Goal: Information Seeking & Learning: Get advice/opinions

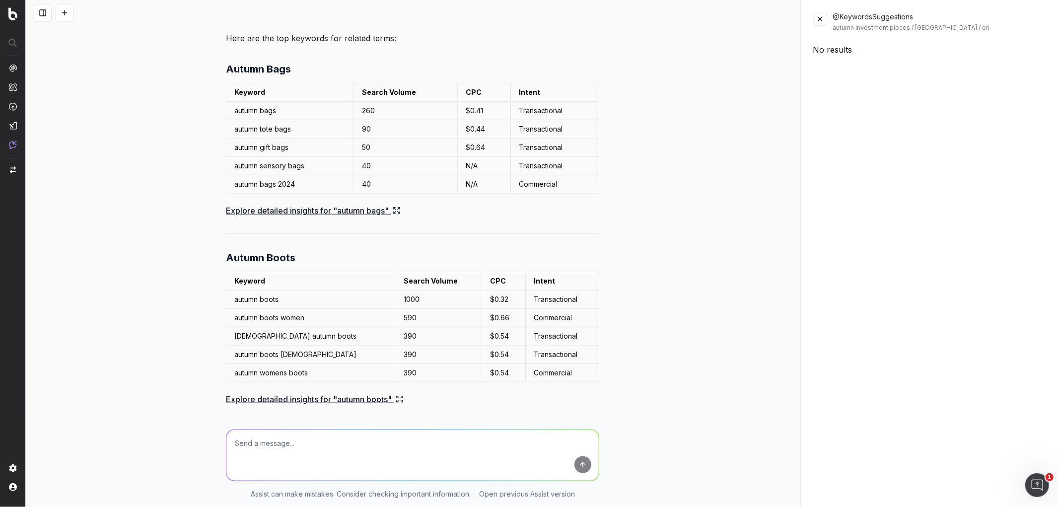
scroll to position [765, 0]
drag, startPoint x: 228, startPoint y: 285, endPoint x: 561, endPoint y: 287, distance: 332.8
click at [561, 291] on tr "autumn boots 1000 $0.32 Transactional" at bounding box center [412, 300] width 373 height 18
copy tr "autumn boots 1000 $0.32 Transactional"
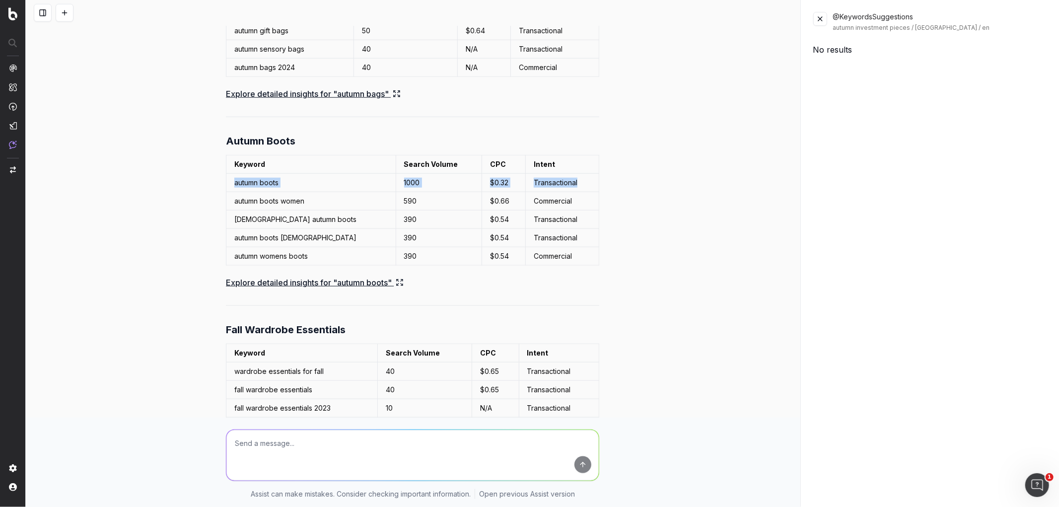
scroll to position [883, 0]
click at [335, 275] on link "Explore detailed insights for "autumn boots"" at bounding box center [315, 282] width 178 height 14
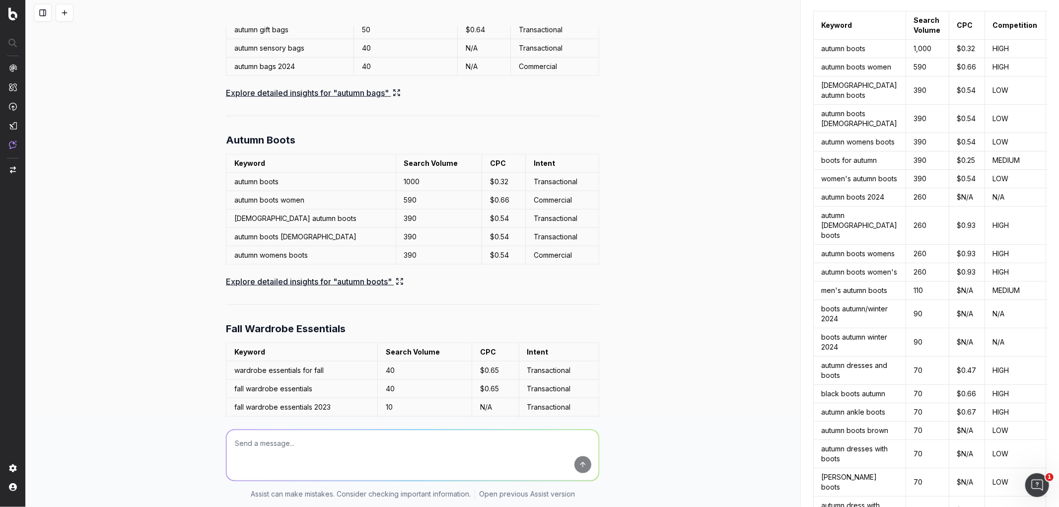
scroll to position [27, 0]
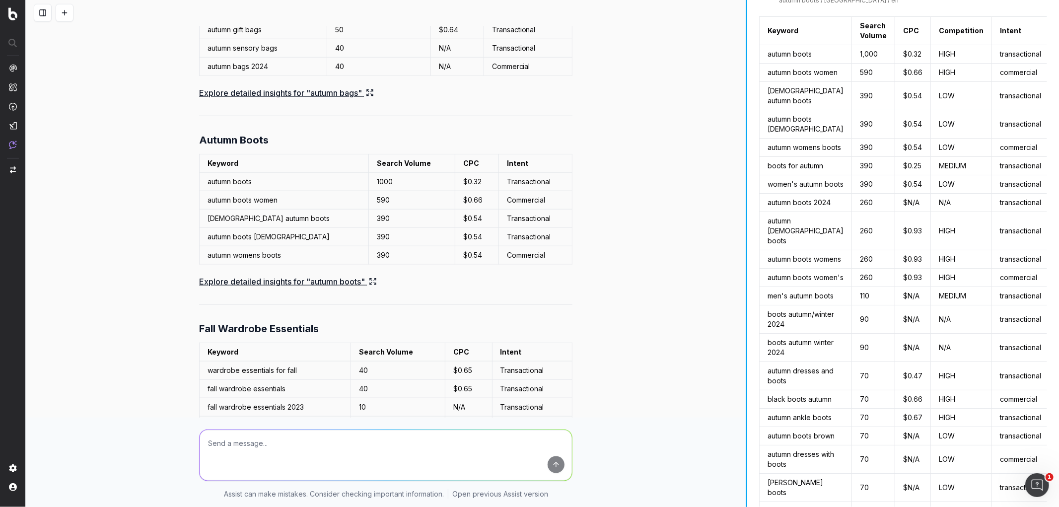
click at [747, 305] on div at bounding box center [746, 253] width 1 height 507
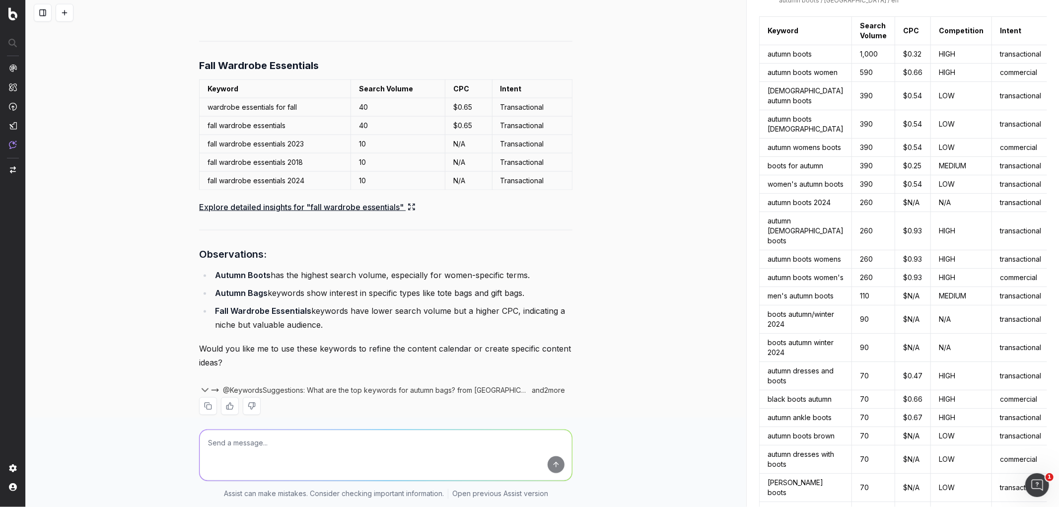
scroll to position [0, 0]
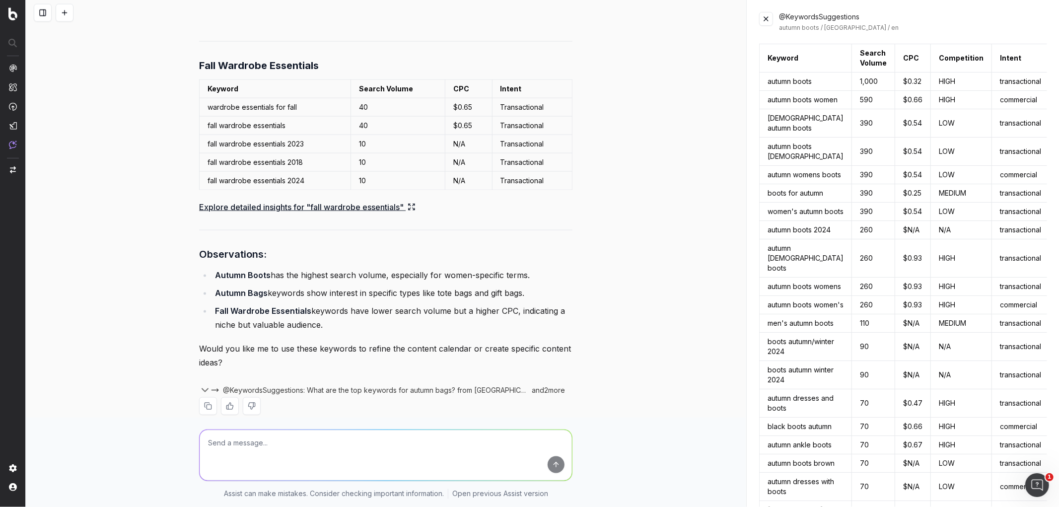
click at [335, 449] on textarea at bounding box center [386, 455] width 372 height 51
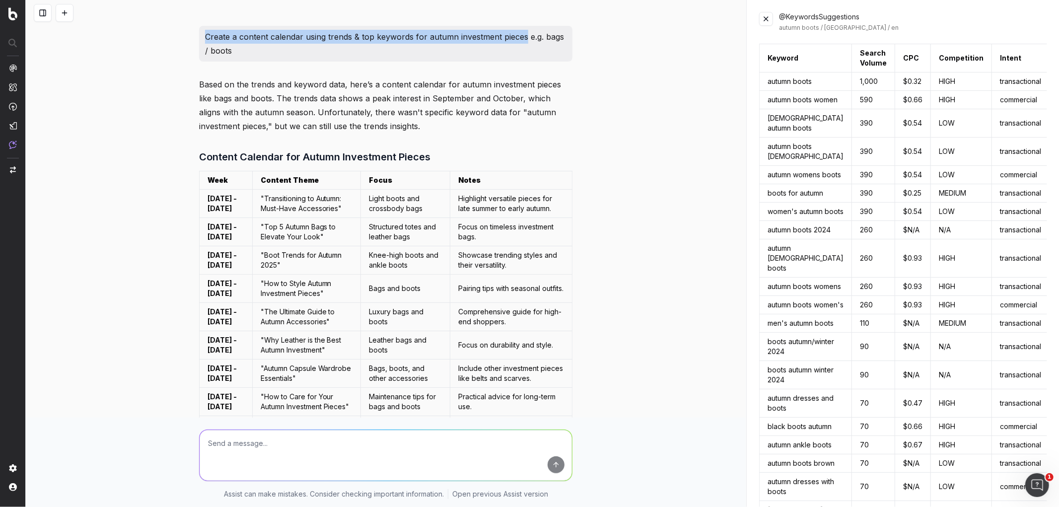
drag, startPoint x: 201, startPoint y: 35, endPoint x: 520, endPoint y: 38, distance: 319.4
click at [520, 38] on p "Create a content calendar using trends & top keywords for autumn investment pie…" at bounding box center [386, 44] width 362 height 28
copy p "Create a content calendar using trends & top keywords for autumn investment pie…"
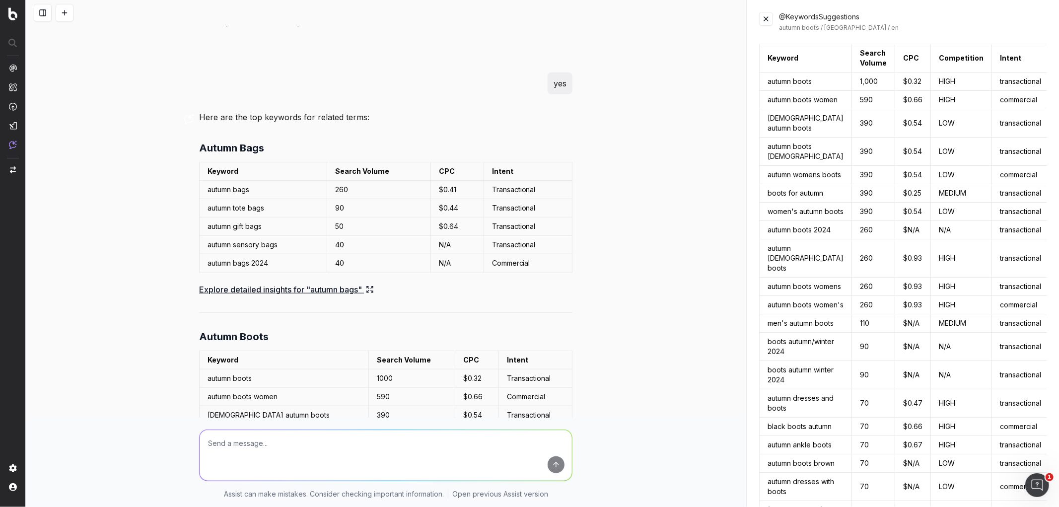
scroll to position [993, 0]
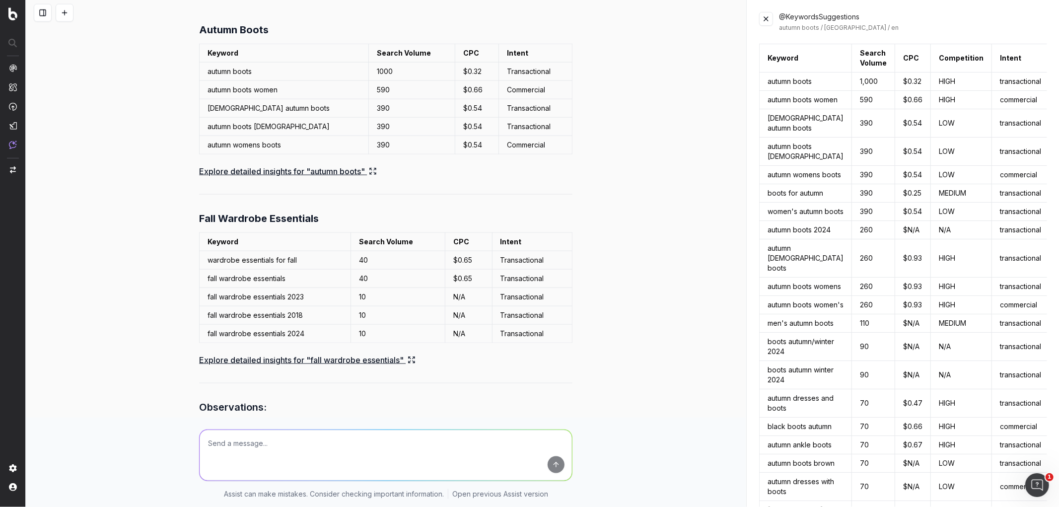
click at [268, 443] on textarea at bounding box center [386, 455] width 372 height 51
paste textarea "Create a content calendar using trends & top keywords for autumn investment pie…"
click at [272, 439] on textarea "Create a content calendar using trends & top keywords for autumn investment pie…" at bounding box center [386, 455] width 372 height 51
click at [232, 442] on textarea "Create a content using trends & top keywords for autumn investment pieces" at bounding box center [386, 455] width 372 height 51
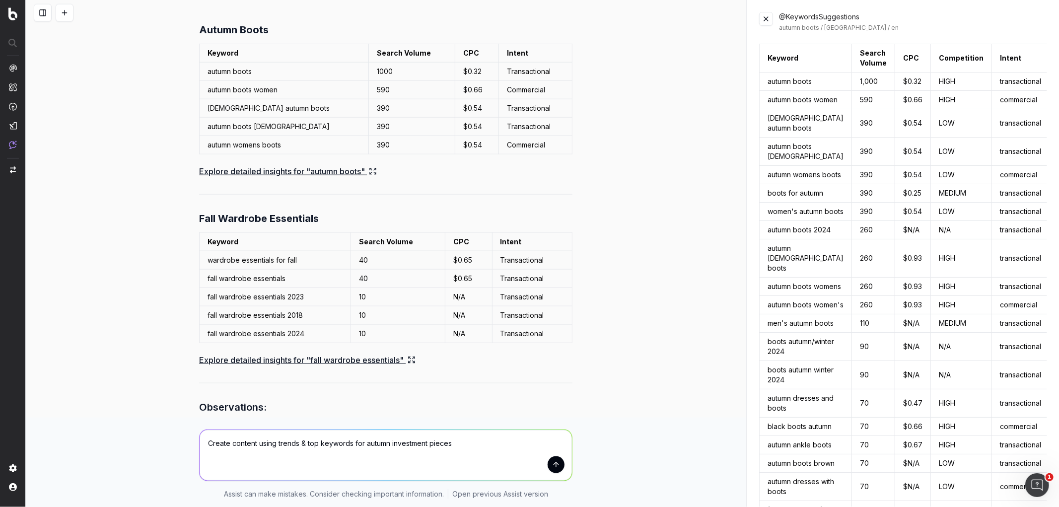
click at [261, 438] on textarea "Create content using trends & top keywords for autumn investment pieces" at bounding box center [386, 455] width 372 height 51
click at [252, 444] on textarea "Create content using trends & top keywords for autumn investment pieces" at bounding box center [386, 455] width 372 height 51
click at [226, 443] on textarea "Create content using trends & top keywords for autumn investment pieces" at bounding box center [386, 455] width 372 height 51
click at [251, 441] on textarea "Create content using trends & top keywords for autumn investment pieces" at bounding box center [386, 455] width 372 height 51
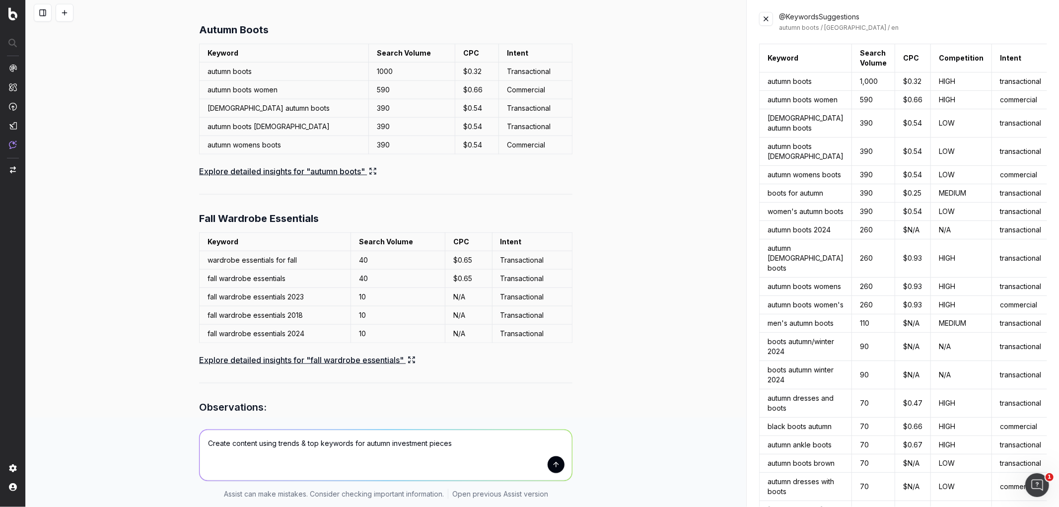
click at [255, 441] on textarea "Create content using trends & top keywords for autumn investment pieces" at bounding box center [386, 455] width 372 height 51
drag, startPoint x: 251, startPoint y: 440, endPoint x: 226, endPoint y: 443, distance: 25.1
click at [226, 443] on textarea "Create content using trends & top keywords for autumn investment pieces" at bounding box center [386, 455] width 372 height 51
drag, startPoint x: 476, startPoint y: 440, endPoint x: 384, endPoint y: 436, distance: 91.5
click at [384, 436] on textarea "Create content topics using trends & top keywords for autumn investment pieces" at bounding box center [386, 455] width 372 height 51
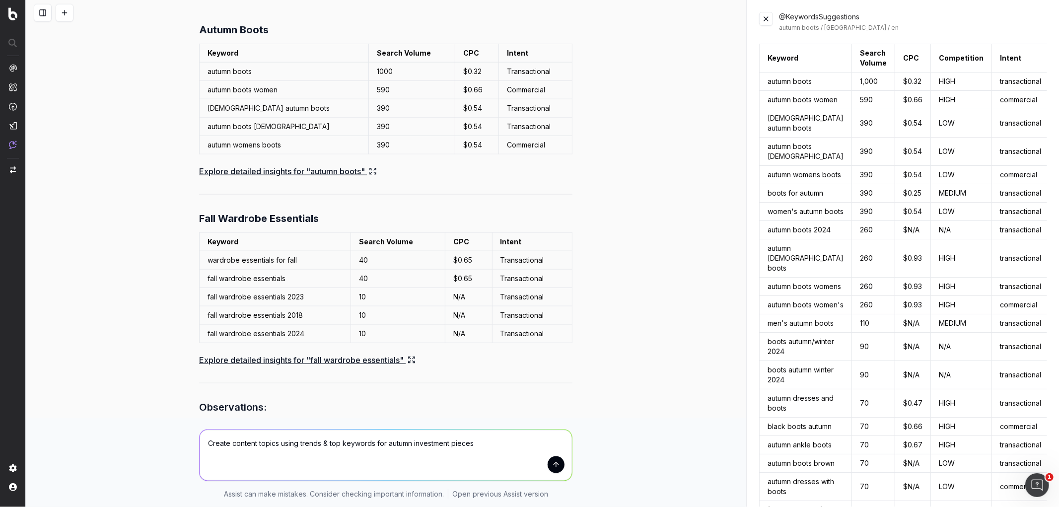
click at [415, 442] on textarea "Create content topics using trends & top keywords for autumn investment pieces" at bounding box center [386, 455] width 372 height 51
click at [499, 449] on textarea "Create content topics using trends & top keywords for autumn investment pieces" at bounding box center [386, 455] width 372 height 51
click at [476, 444] on textarea "Create content topics using trends & top keywords for autumn investment pieces" at bounding box center [386, 455] width 372 height 51
drag, startPoint x: 470, startPoint y: 444, endPoint x: 384, endPoint y: 447, distance: 86.0
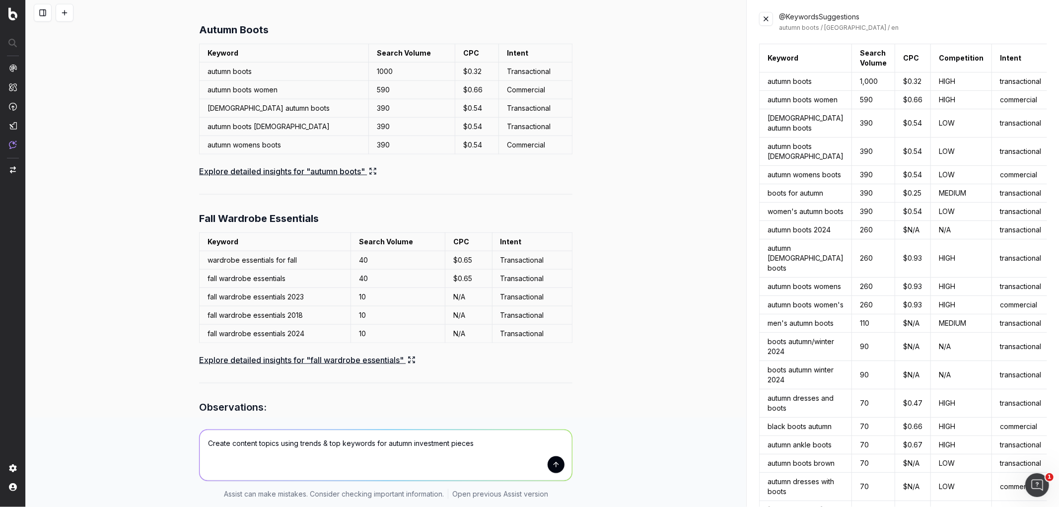
click at [384, 447] on textarea "Create content topics using trends & top keywords for autumn investment pieces" at bounding box center [386, 455] width 372 height 51
type textarea "Create content topics using trends & top keywords for designer bags"
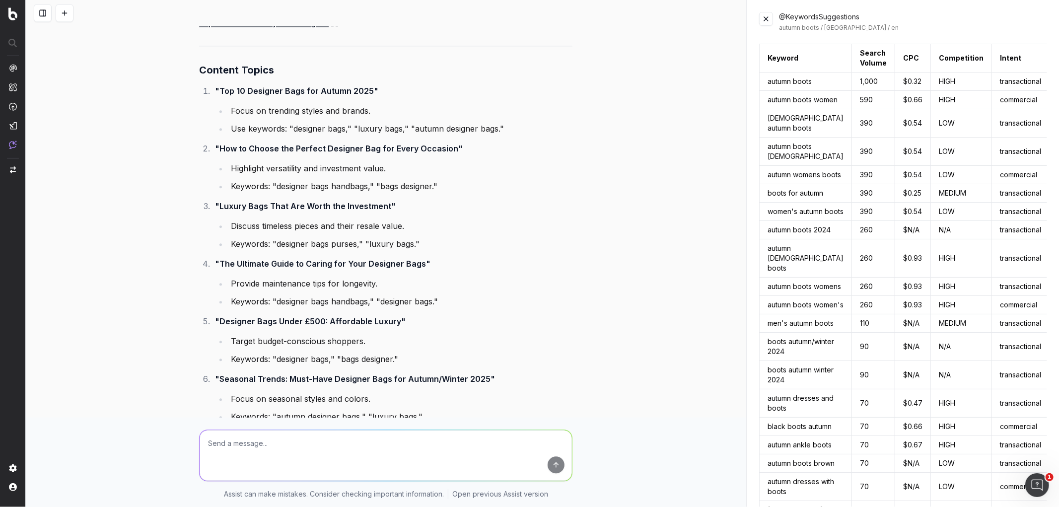
scroll to position [1895, 0]
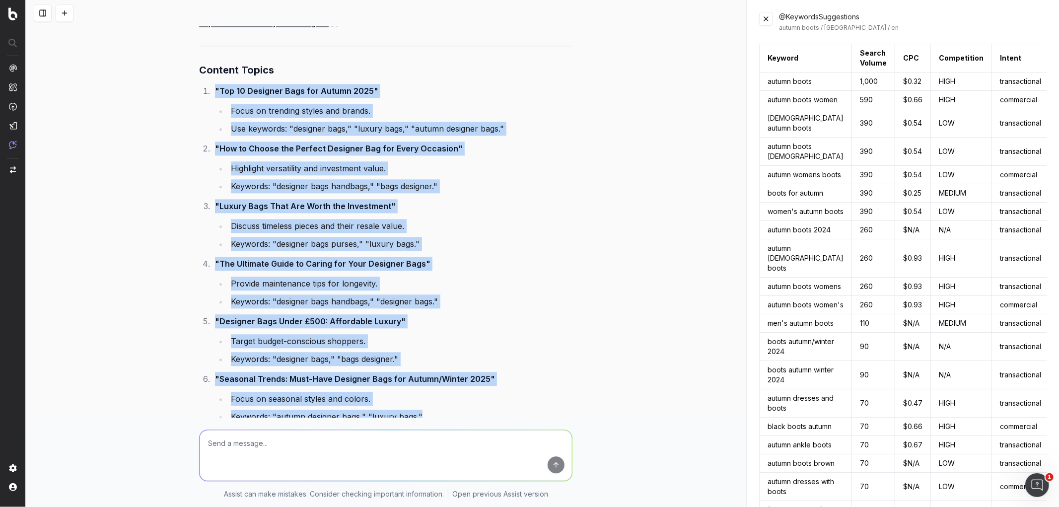
drag, startPoint x: 212, startPoint y: 75, endPoint x: 433, endPoint y: 394, distance: 387.7
click at [433, 394] on ol ""Top 10 Designer Bags for Autumn 2025" Focus on trending styles and brands. Use…" at bounding box center [385, 311] width 373 height 455
copy ol ""Top 10 Designer Bags for Autumn 2025" Focus on trending styles and brands. Use…"
click at [544, 257] on li ""The Ultimate Guide to Caring for Your Designer Bags" Provide maintenance tips …" at bounding box center [392, 283] width 361 height 52
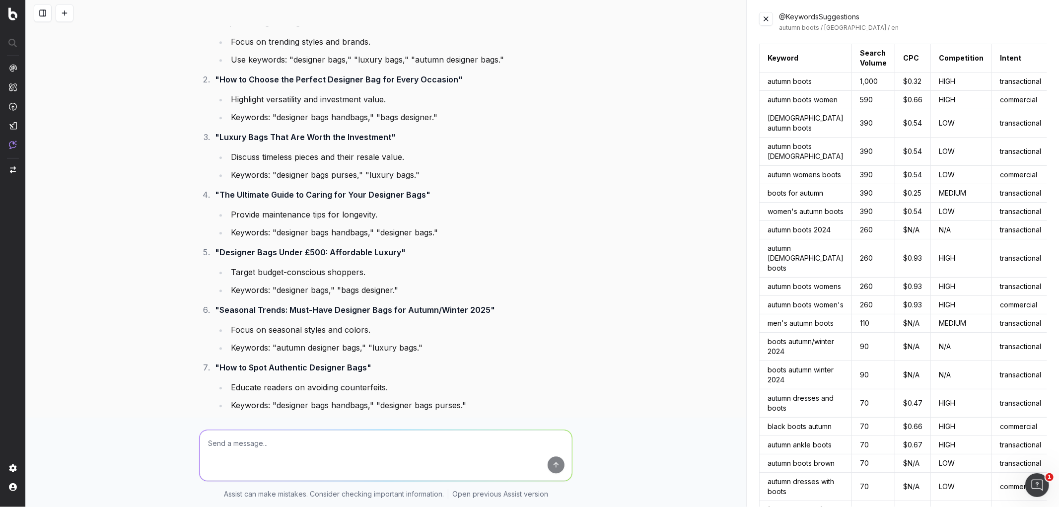
scroll to position [2137, 0]
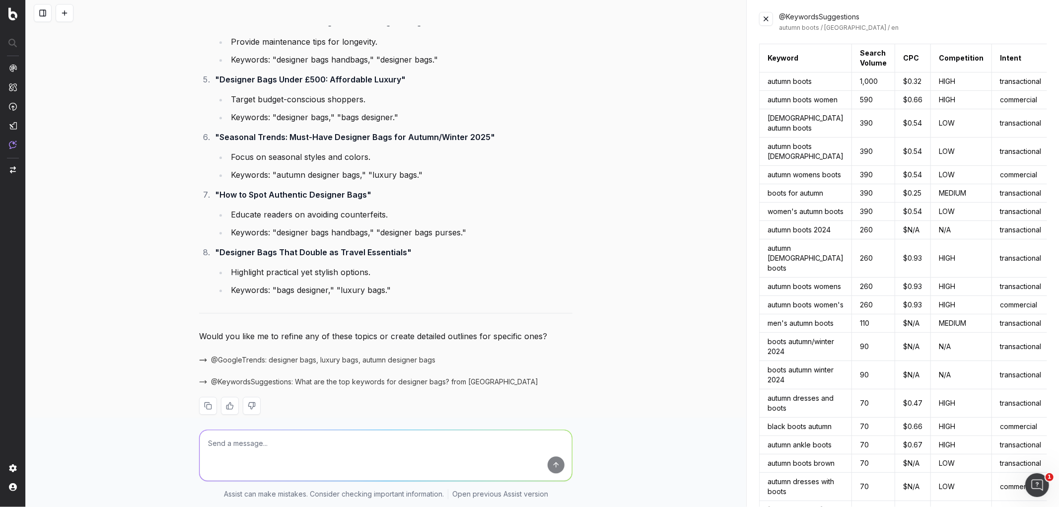
click at [343, 377] on span "@KeywordsSuggestions: What are the top keywords for designer bags? from [GEOGRA…" at bounding box center [374, 382] width 327 height 10
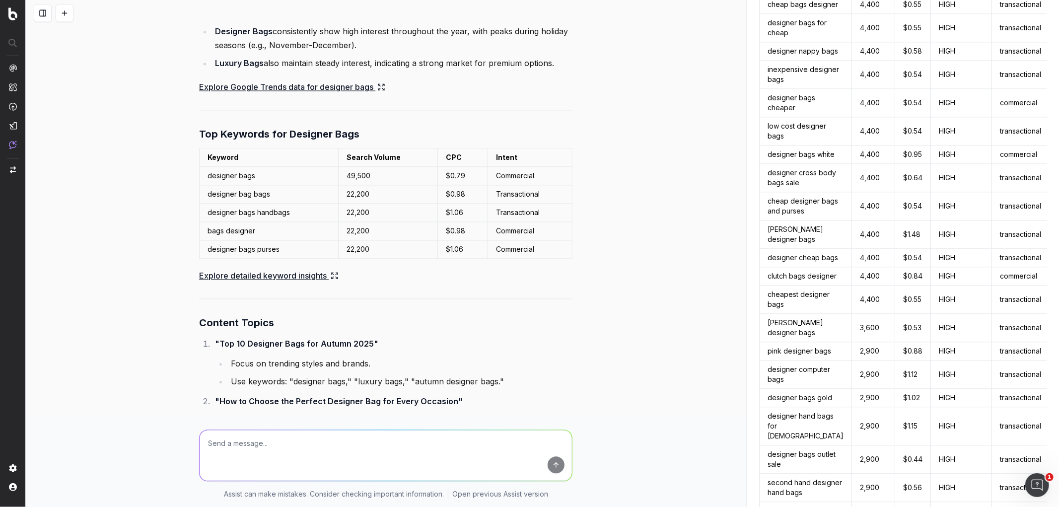
scroll to position [1642, 0]
click at [369, 446] on textarea at bounding box center [386, 455] width 372 height 51
type textarea "what are"
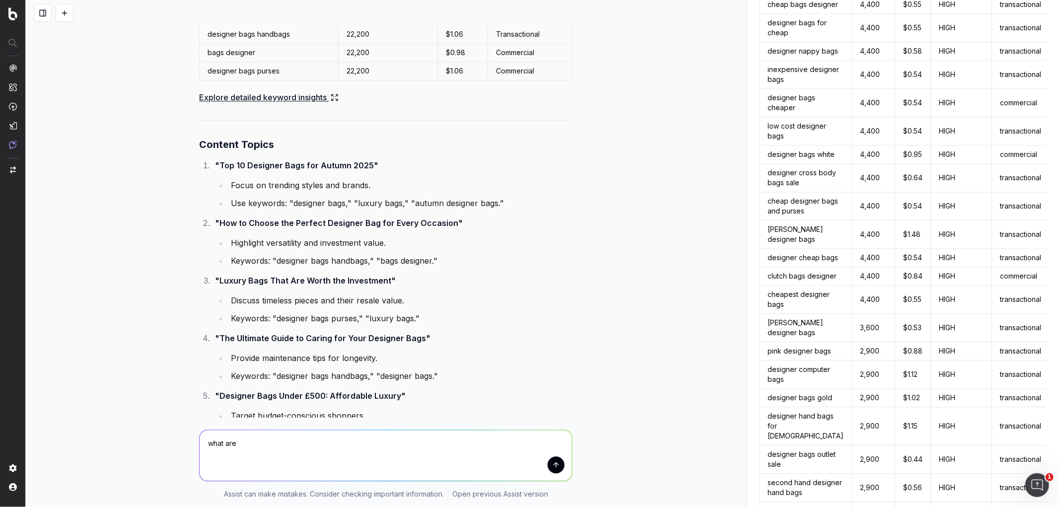
scroll to position [1863, 0]
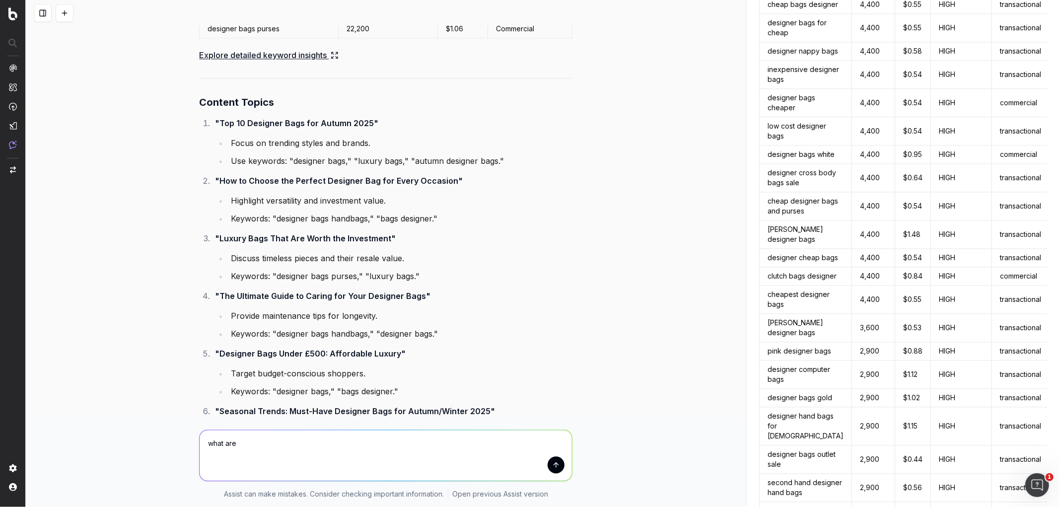
drag, startPoint x: 325, startPoint y: 440, endPoint x: 196, endPoint y: 397, distance: 135.4
click at [196, 397] on div "Create a content calendar using trends & top keywords for autumn investment pie…" at bounding box center [386, 253] width 720 height 507
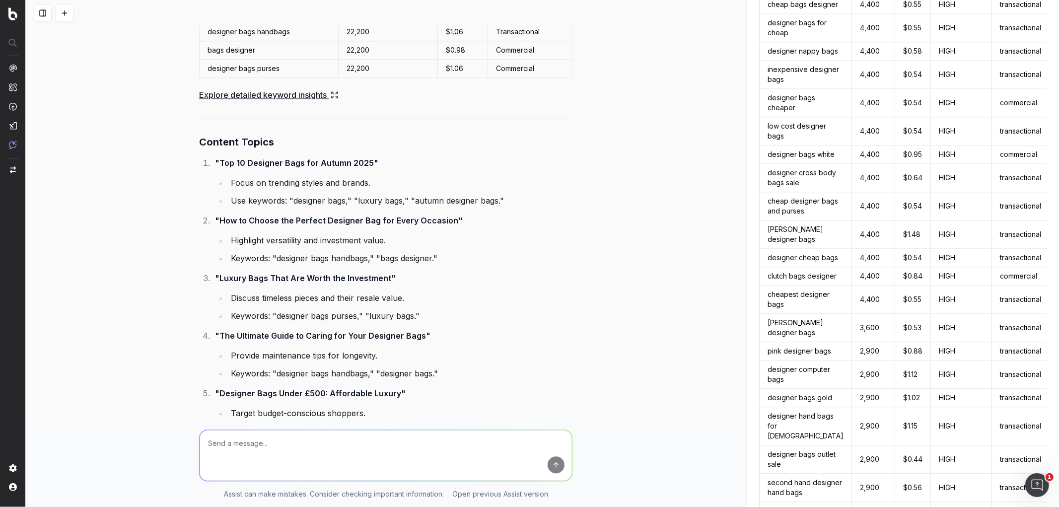
scroll to position [1821, 0]
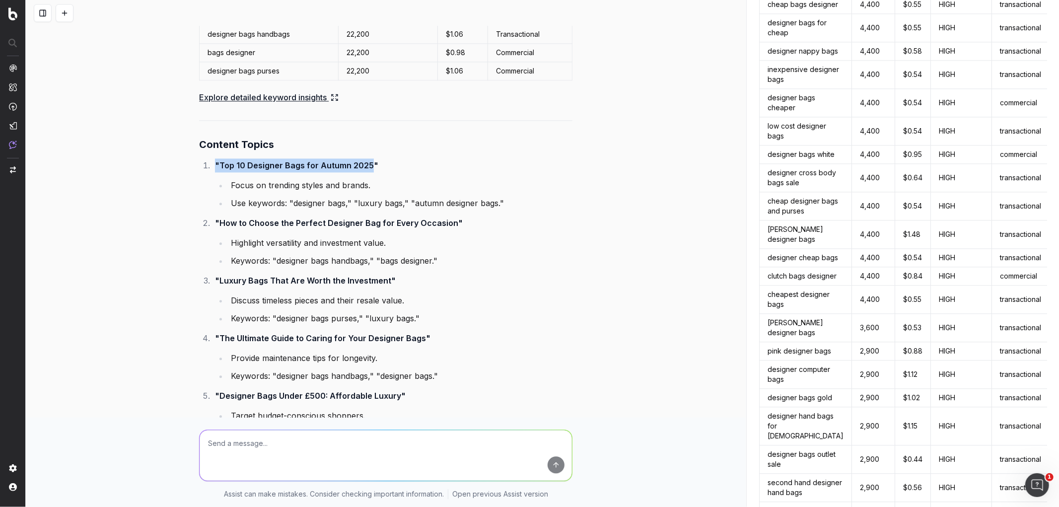
drag, startPoint x: 366, startPoint y: 149, endPoint x: 315, endPoint y: 138, distance: 51.4
click at [315, 138] on div "Here are content topics for designer bags based on trends and top keywords: Tre…" at bounding box center [385, 270] width 373 height 953
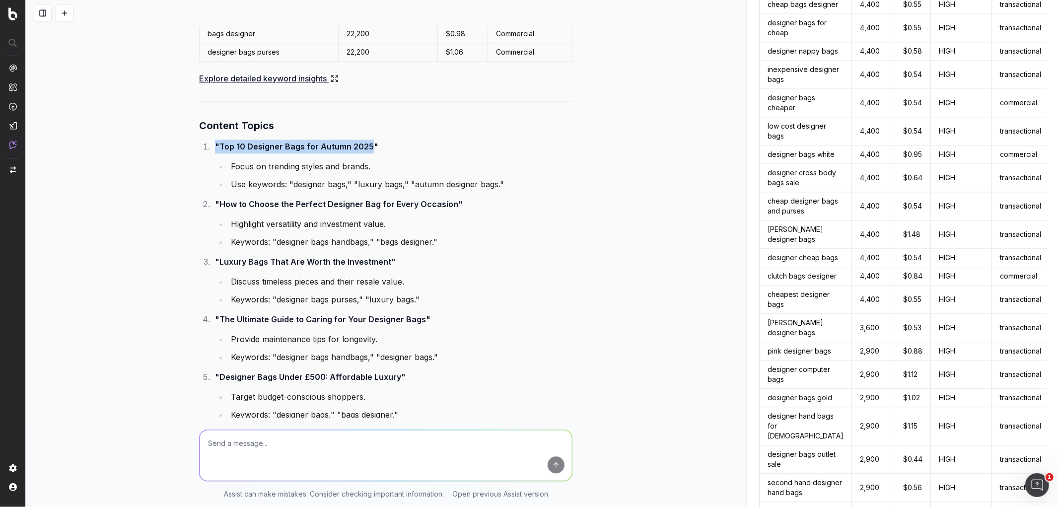
scroll to position [1840, 0]
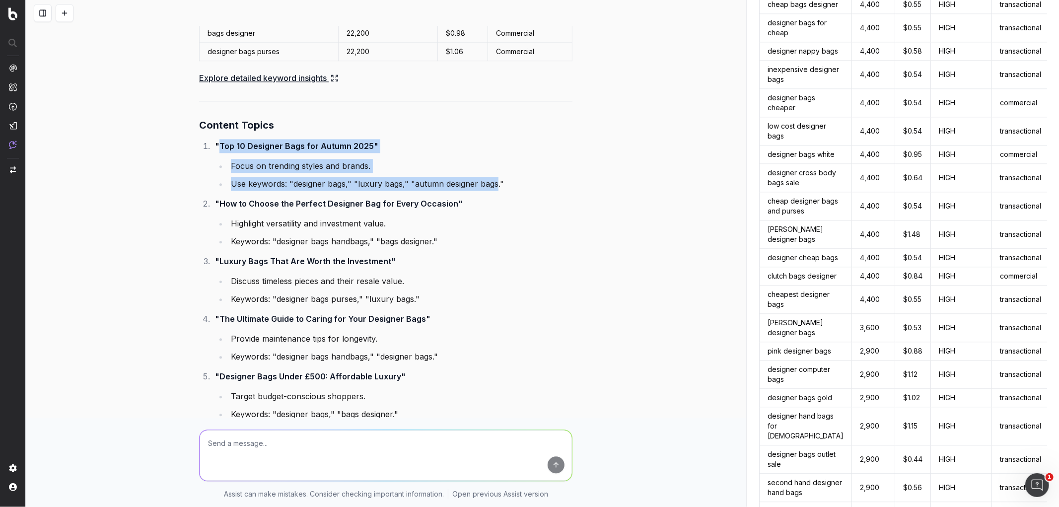
drag, startPoint x: 492, startPoint y: 170, endPoint x: 214, endPoint y: 133, distance: 280.6
click at [214, 139] on li ""Top 10 Designer Bags for Autumn 2025" Focus on trending styles and brands. Use…" at bounding box center [392, 165] width 361 height 52
click at [320, 159] on li "Focus on trending styles and brands." at bounding box center [400, 166] width 345 height 14
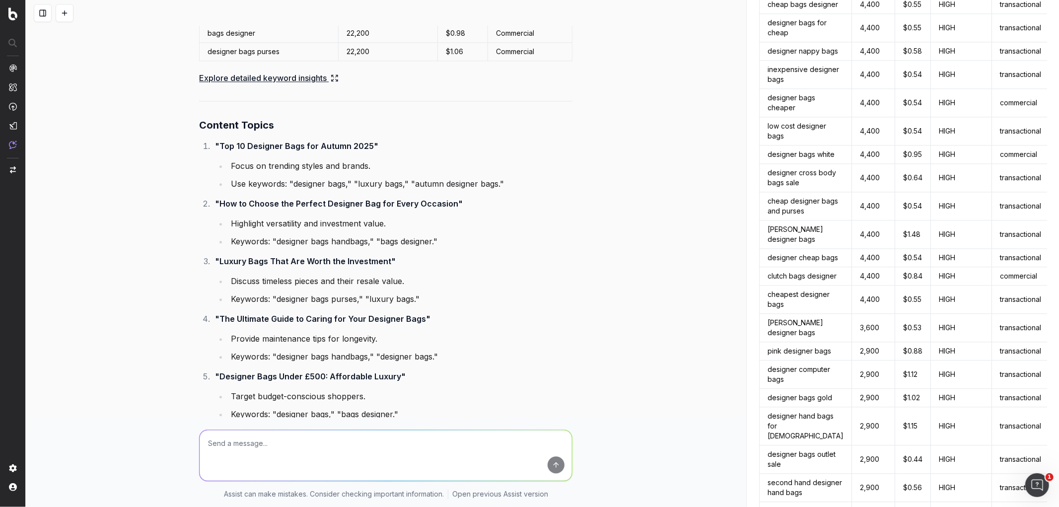
click at [375, 139] on li ""Top 10 Designer Bags for Autumn 2025" Focus on trending styles and brands. Use…" at bounding box center [392, 165] width 361 height 52
drag, startPoint x: 364, startPoint y: 132, endPoint x: 216, endPoint y: 130, distance: 147.5
click at [216, 141] on strong ""Top 10 Designer Bags for Autumn 2025"" at bounding box center [296, 146] width 163 height 10
copy strong "Top 10 Designer Bags for Autumn 2025"
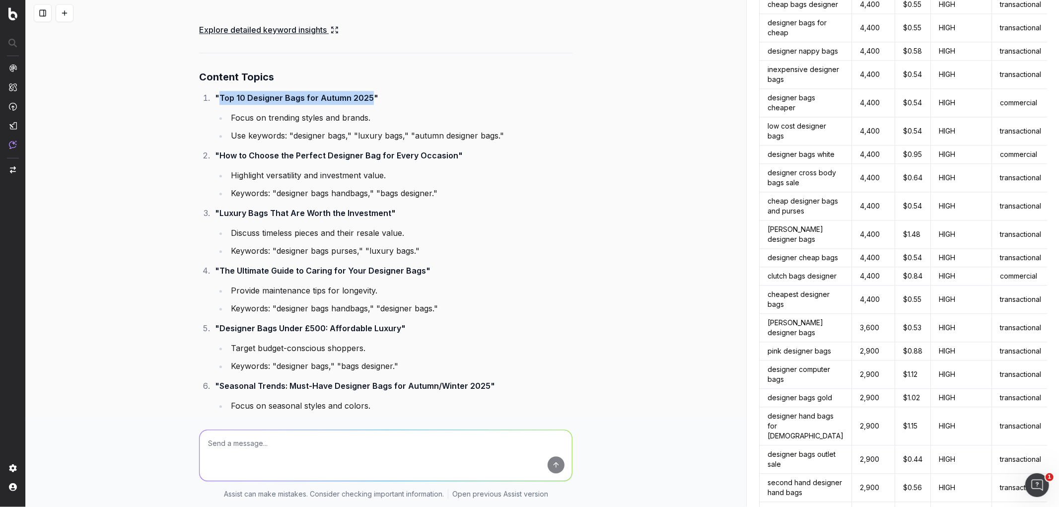
scroll to position [2137, 0]
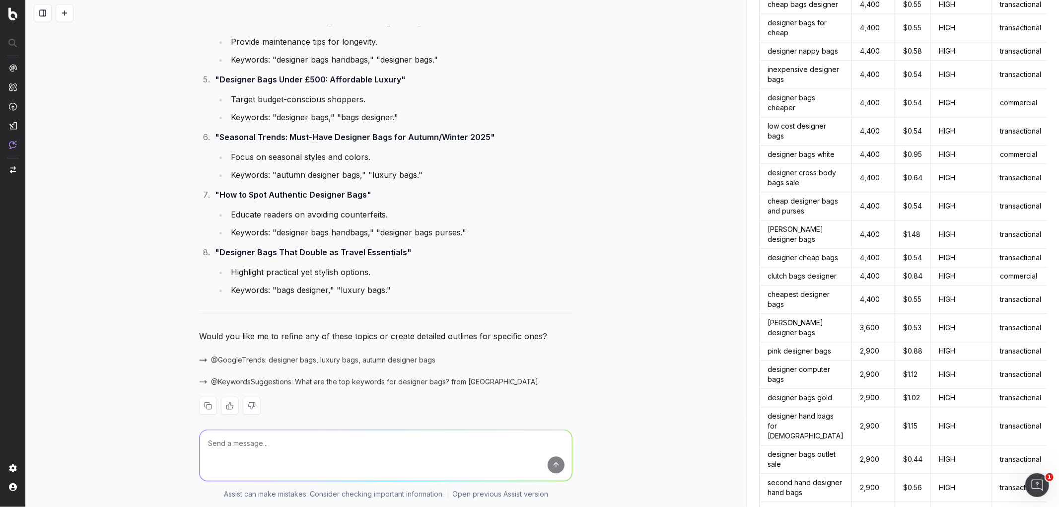
click at [226, 439] on textarea at bounding box center [386, 455] width 372 height 51
paste textarea "Top 10 Designer Bags for Autumn 2025"
click at [202, 441] on textarea "Top 10 Designer Bags for Autumn 2025" at bounding box center [386, 455] width 372 height 51
type textarea "can you list some keywords around search for Top 10 Designer Bags for Autumn 20…"
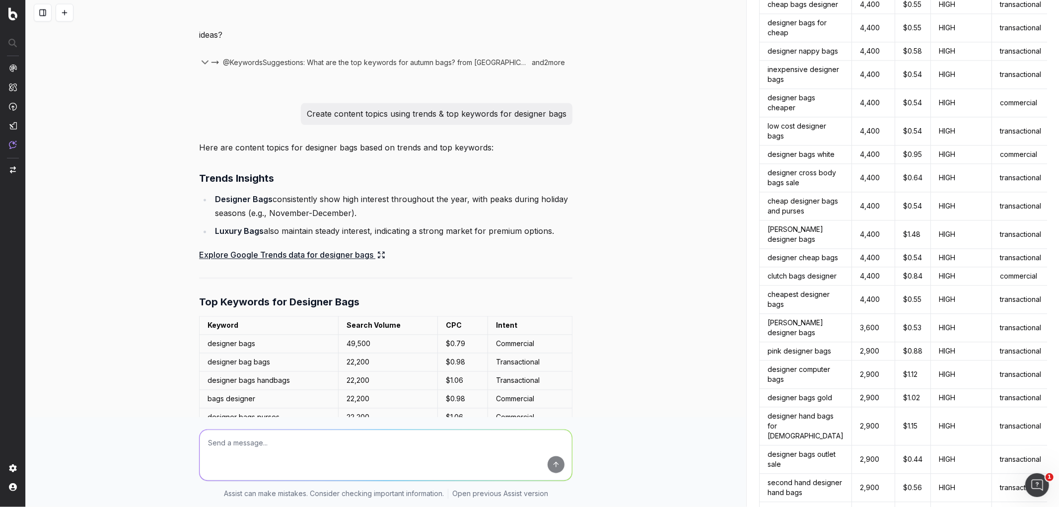
scroll to position [1474, 0]
click at [323, 249] on link "Explore Google Trends data for designer bags" at bounding box center [292, 256] width 186 height 14
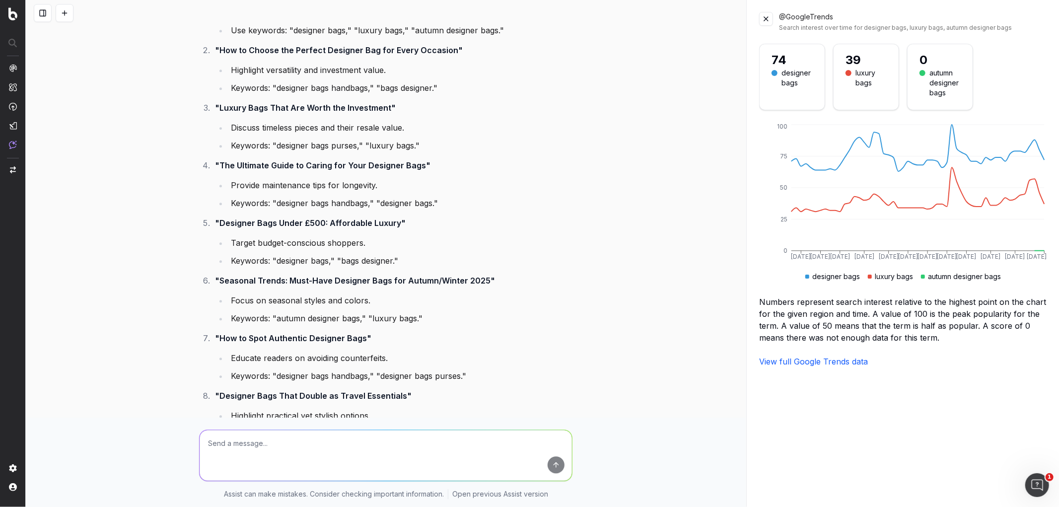
scroll to position [1994, 0]
